Goal: Information Seeking & Learning: Learn about a topic

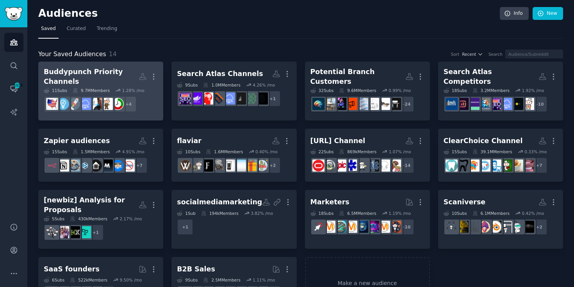
click at [123, 66] on link "Buddypunch Priority Channels More 11 Sub s 9.7M Members 1.28 % /mo + 4" at bounding box center [100, 91] width 125 height 59
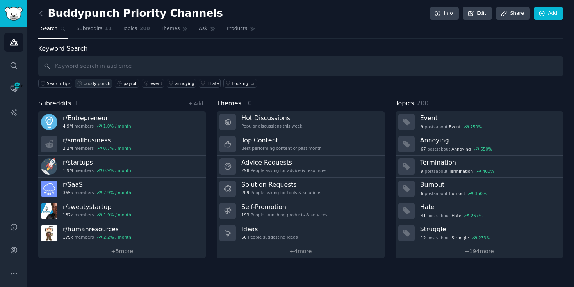
click at [96, 82] on div "buddy punch" at bounding box center [97, 83] width 27 height 5
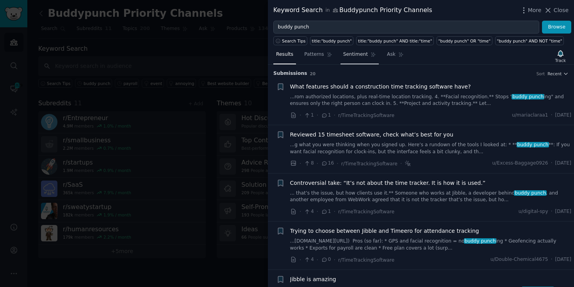
click at [347, 54] on span "Sentiment" at bounding box center [355, 54] width 25 height 7
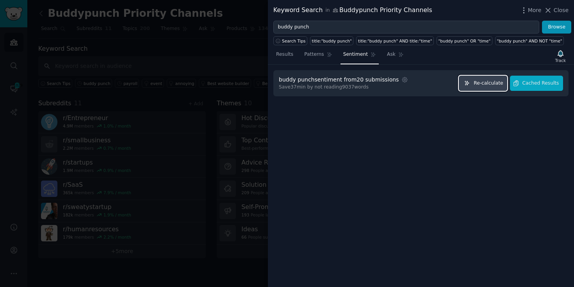
click at [493, 82] on span "Re-calculate" at bounding box center [488, 83] width 29 height 7
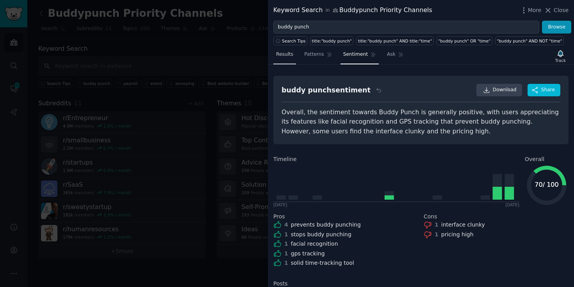
click at [287, 57] on span "Results" at bounding box center [284, 54] width 17 height 7
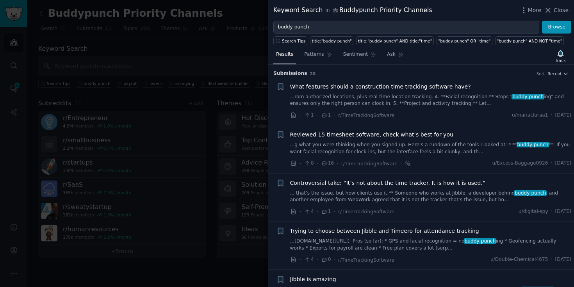
click at [437, 148] on link "...g what you were thinking when you signed up. Here’s a rundown of the tools I…" at bounding box center [431, 149] width 282 height 14
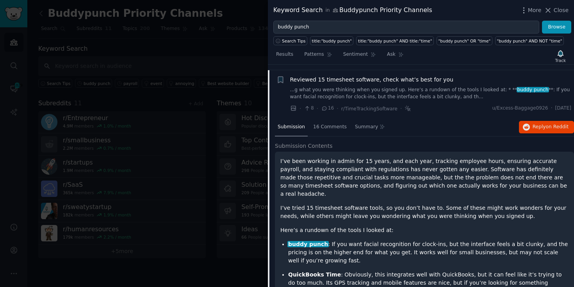
scroll to position [61, 0]
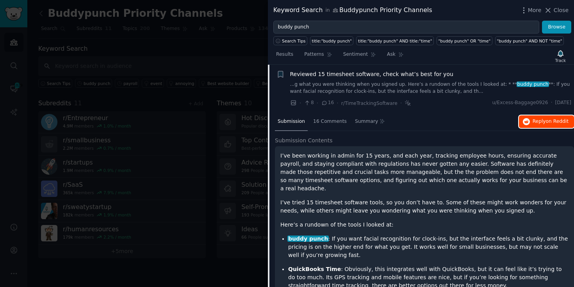
click at [546, 123] on span "on Reddit" at bounding box center [557, 121] width 23 height 5
